Goal: Task Accomplishment & Management: Use online tool/utility

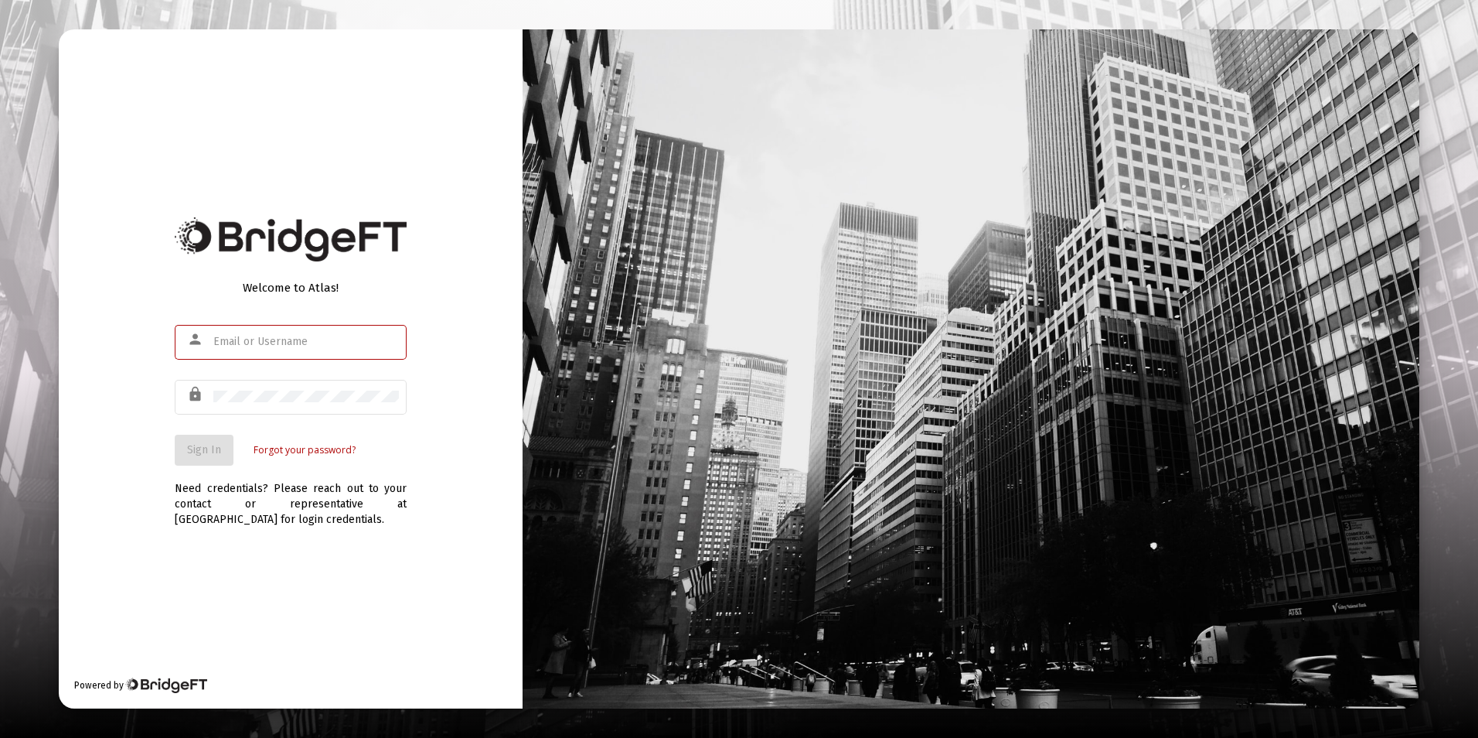
type input "[EMAIL_ADDRESS][DOMAIN_NAME]"
drag, startPoint x: 144, startPoint y: 457, endPoint x: 179, endPoint y: 450, distance: 36.2
click at [144, 456] on div "Welcome to Atlas! person [EMAIL_ADDRESS][DOMAIN_NAME] lock Sign In Forgot your …" at bounding box center [291, 368] width 464 height 679
click at [182, 451] on button "Sign In" at bounding box center [204, 449] width 59 height 31
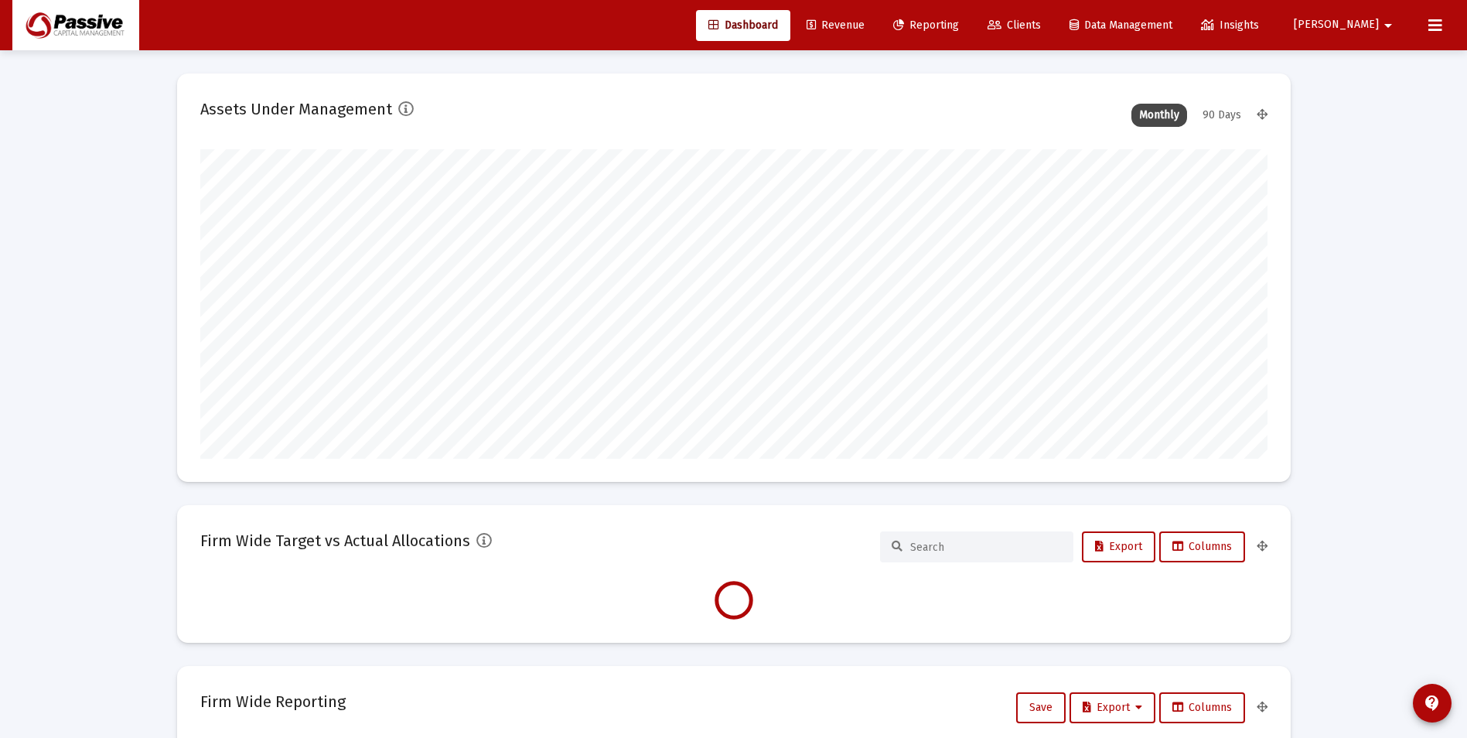
scroll to position [309, 1067]
type input "[DATE]"
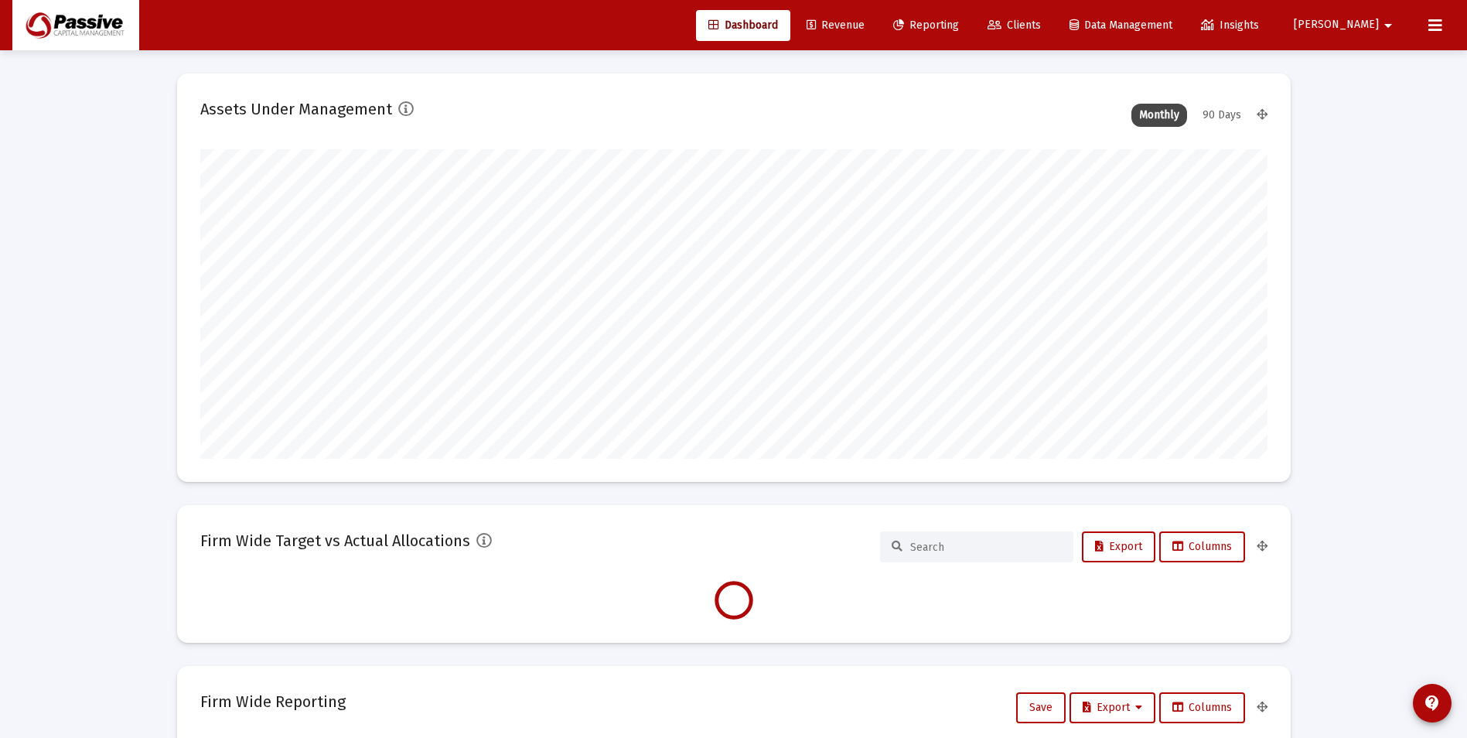
click at [1424, 38] on div "Dashboard Revenue Reporting Clients Data Management Insights [PERSON_NAME]" at bounding box center [733, 25] width 1442 height 50
click at [1440, 25] on icon at bounding box center [1435, 25] width 14 height 19
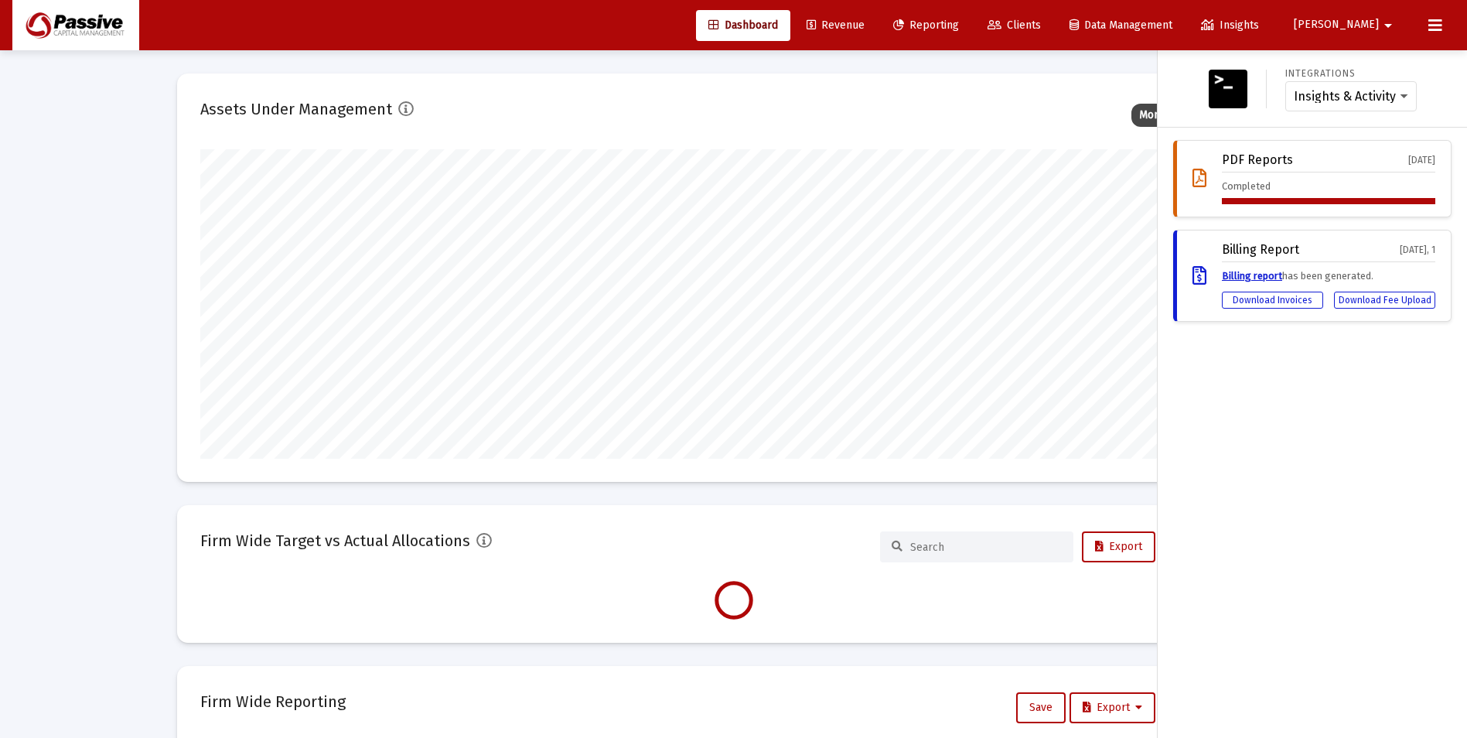
click at [1342, 104] on div "Insights & Activity Wealthbox" at bounding box center [1350, 96] width 131 height 31
click at [1381, 102] on select "Insights & Activity Wealthbox" at bounding box center [1350, 97] width 114 height 14
click at [1365, 428] on div "Integrations Insights & Activity Wealthbox PDF Reports [DATE] Completed Billing…" at bounding box center [1311, 393] width 309 height 687
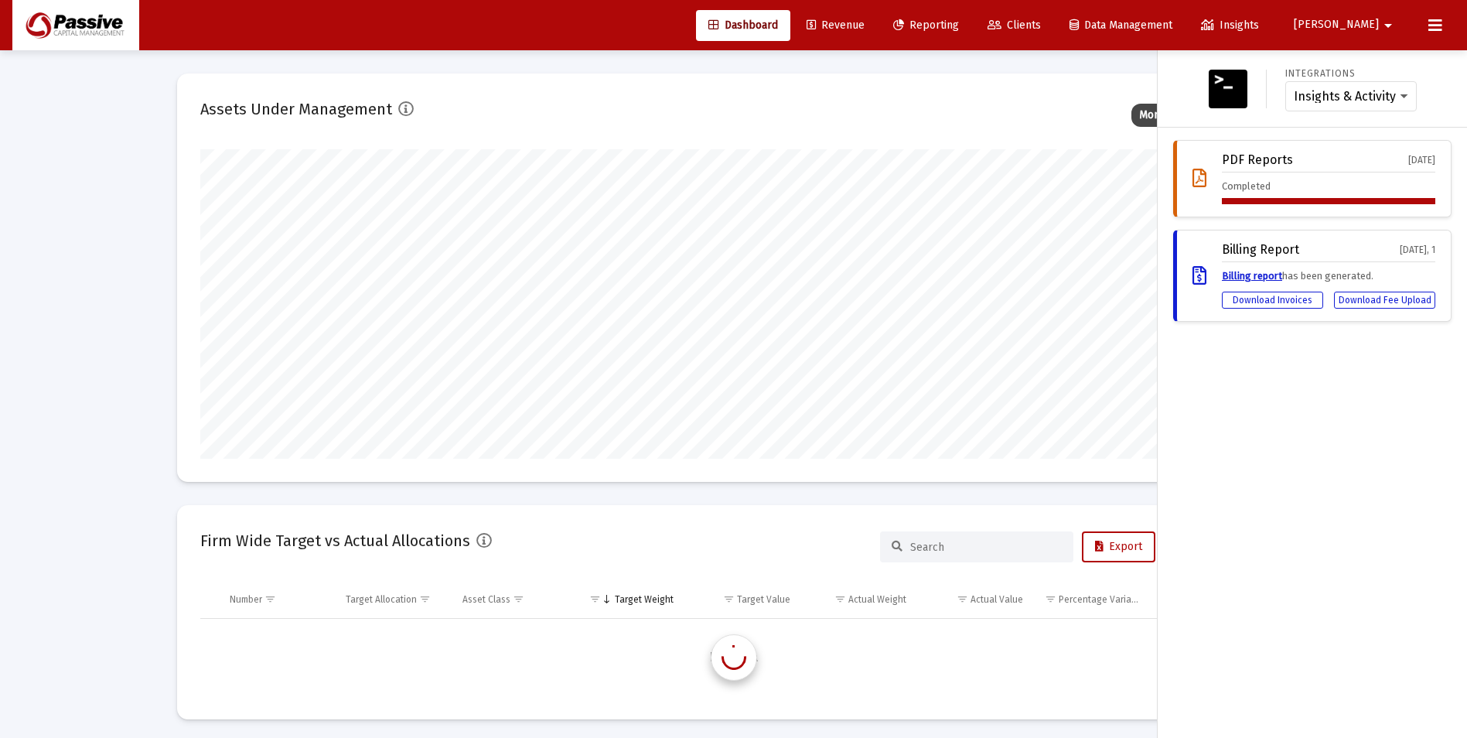
scroll to position [6680, 0]
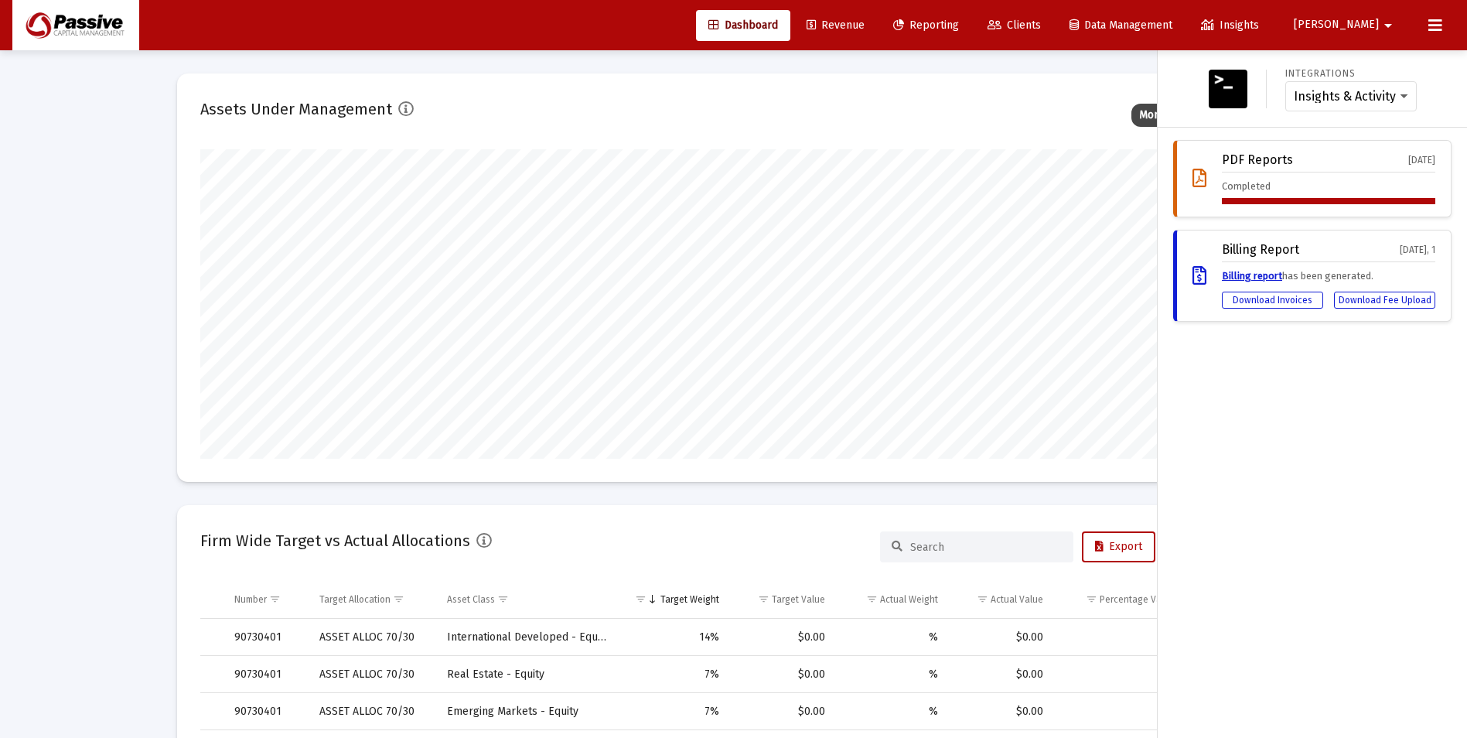
drag, startPoint x: 1436, startPoint y: 507, endPoint x: 1329, endPoint y: 481, distance: 110.6
click at [1436, 507] on div "Integrations Insights & Activity Wealthbox PDF Reports [DATE] Completed Billing…" at bounding box center [1311, 393] width 309 height 687
click at [1399, 92] on select "Insights & Activity Wealthbox" at bounding box center [1350, 97] width 114 height 14
